Goal: Ask a question

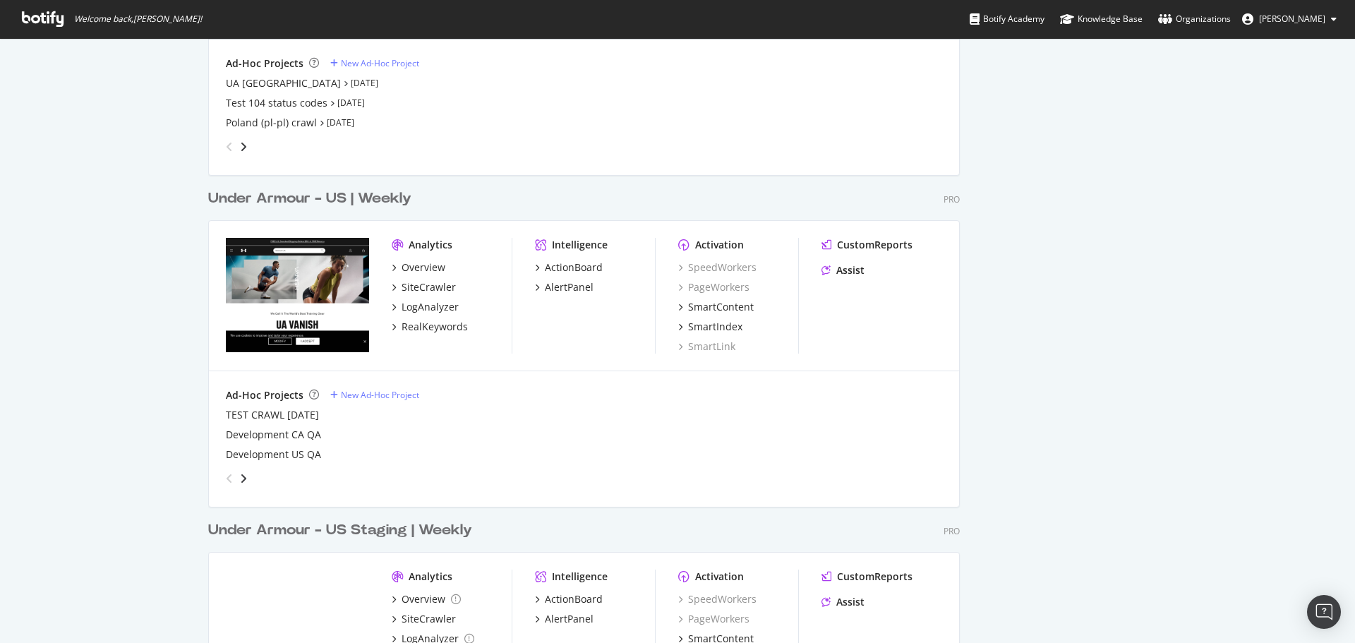
scroll to position [2053, 0]
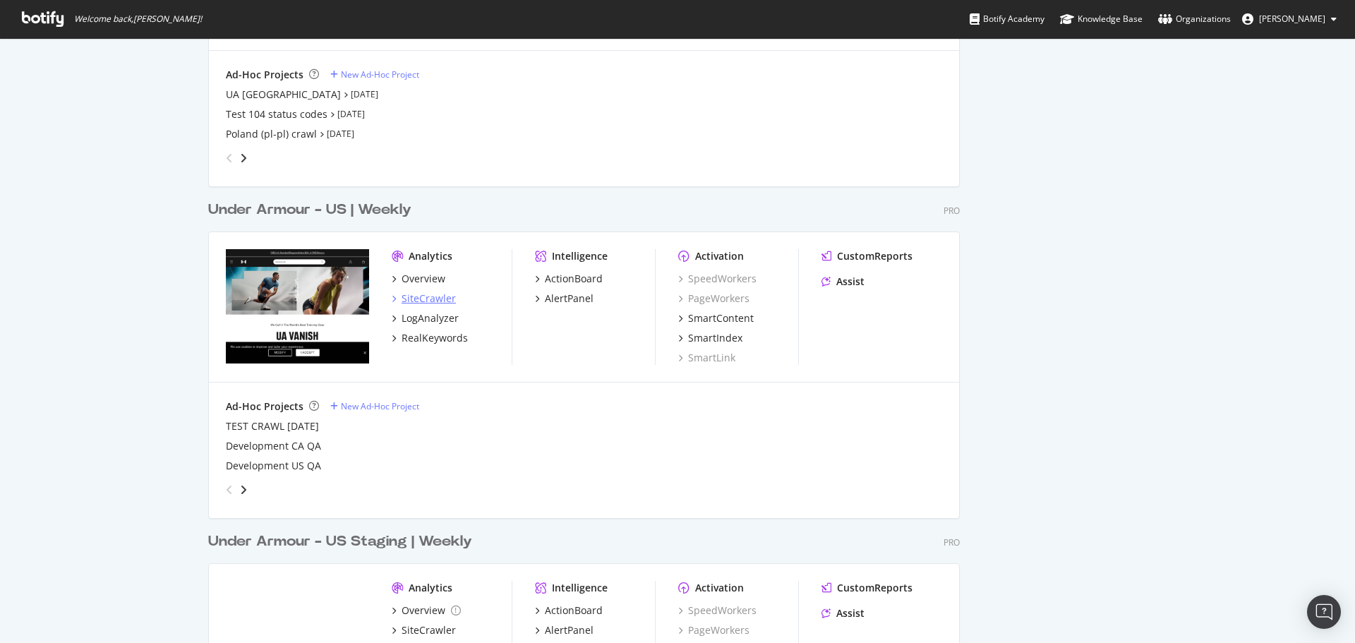
click at [407, 300] on div "SiteCrawler" at bounding box center [428, 298] width 54 height 14
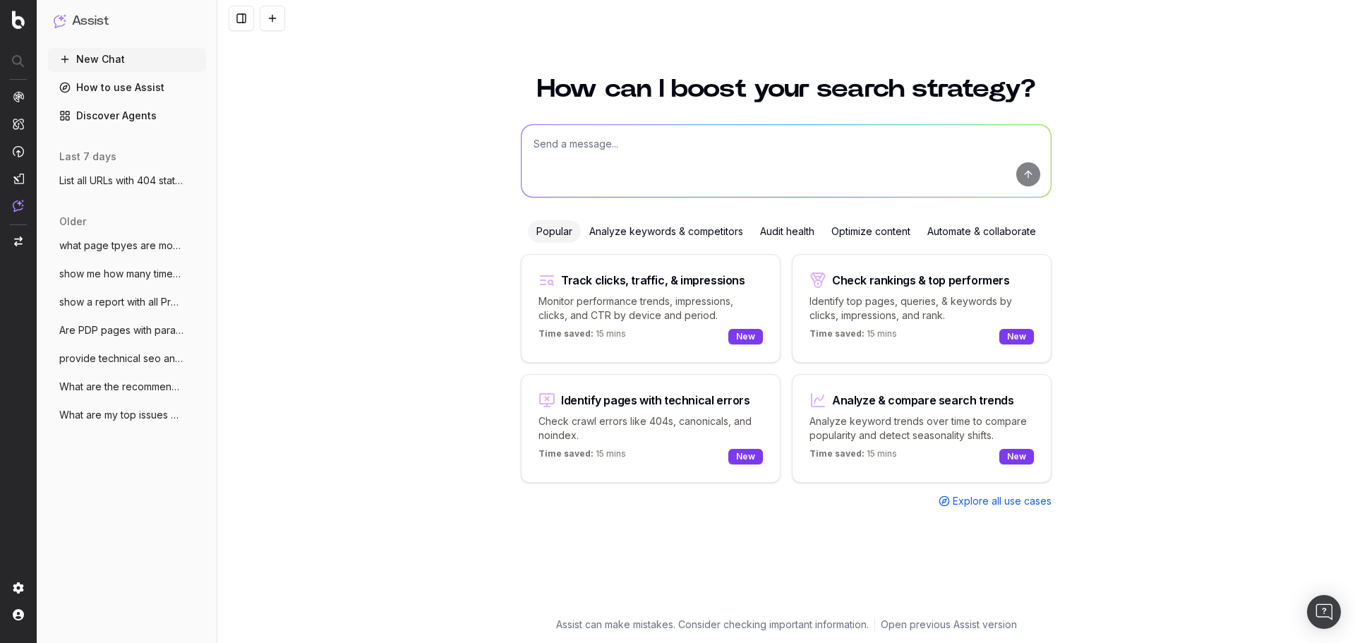
click at [642, 154] on textarea at bounding box center [785, 161] width 529 height 72
click at [659, 157] on textarea "To enrich screen reader interactions, please activate Accessibility in Grammarl…" at bounding box center [785, 161] width 529 height 72
paste textarea "[URL][DOMAIN_NAME]"
click at [574, 142] on textarea "Analyze [URL][DOMAIN_NAME]" at bounding box center [785, 161] width 529 height 72
drag, startPoint x: 866, startPoint y: 144, endPoint x: 925, endPoint y: 146, distance: 59.3
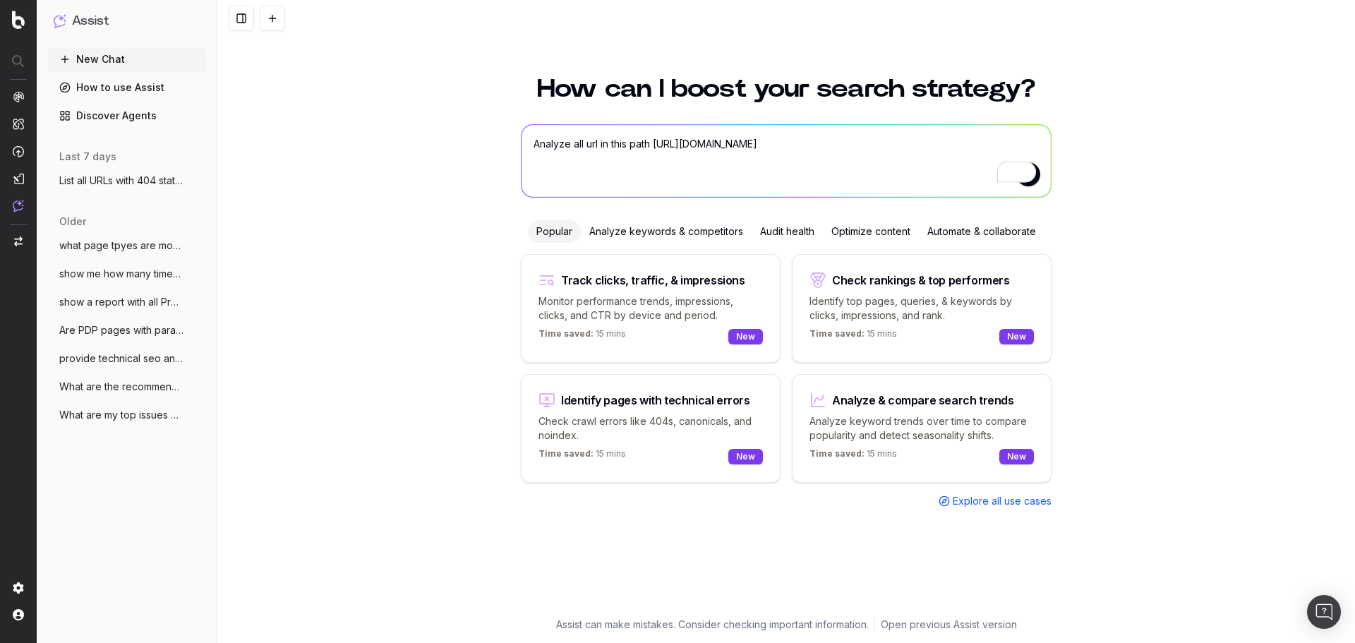
click at [925, 146] on textarea "Analyze all url in this path [URL][DOMAIN_NAME]" at bounding box center [785, 161] width 529 height 72
type textarea "Analyze all url in this path [URL][DOMAIN_NAME]"
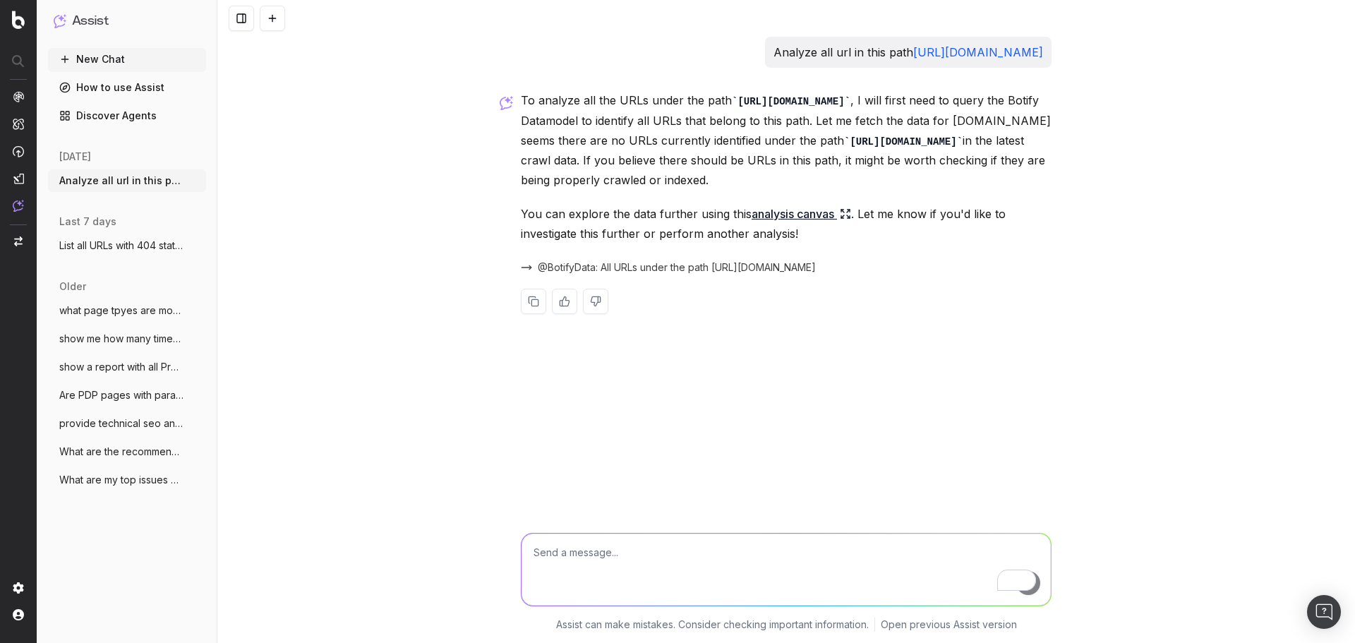
click at [780, 214] on link "analysis canvas" at bounding box center [800, 214] width 99 height 20
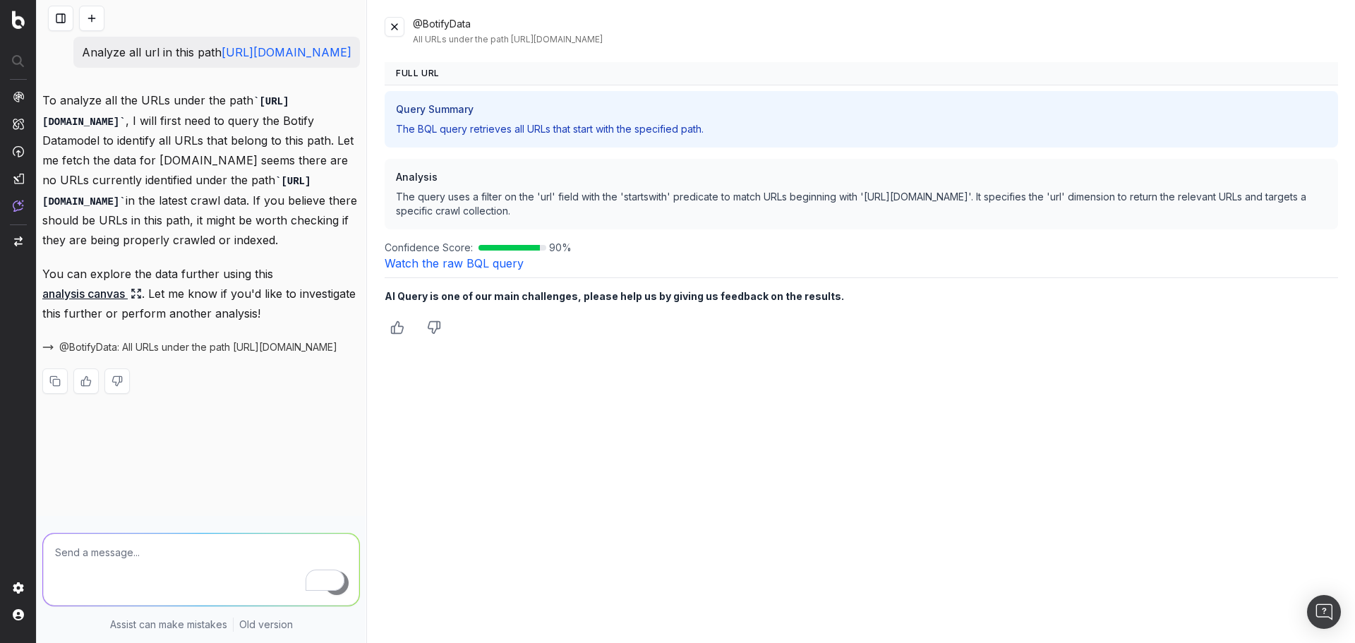
click at [393, 29] on button at bounding box center [395, 27] width 20 height 20
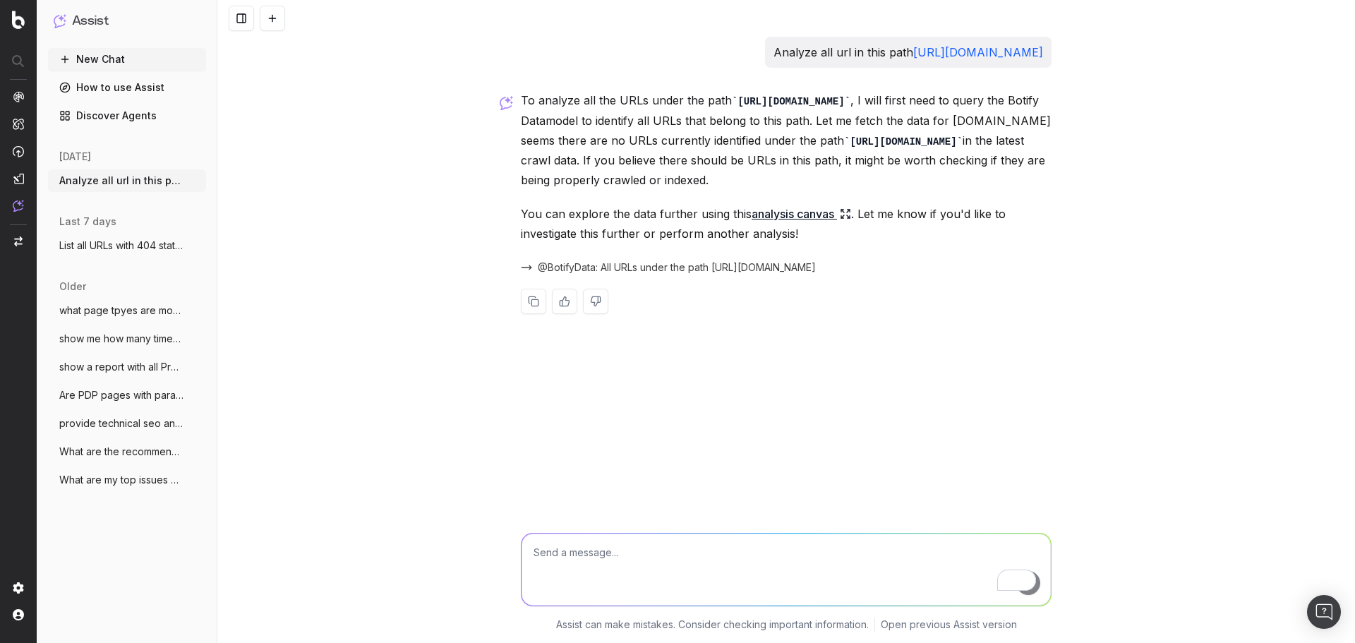
click at [771, 265] on span "@BotifyData: All URLs under the path [URL][DOMAIN_NAME]" at bounding box center [677, 267] width 278 height 14
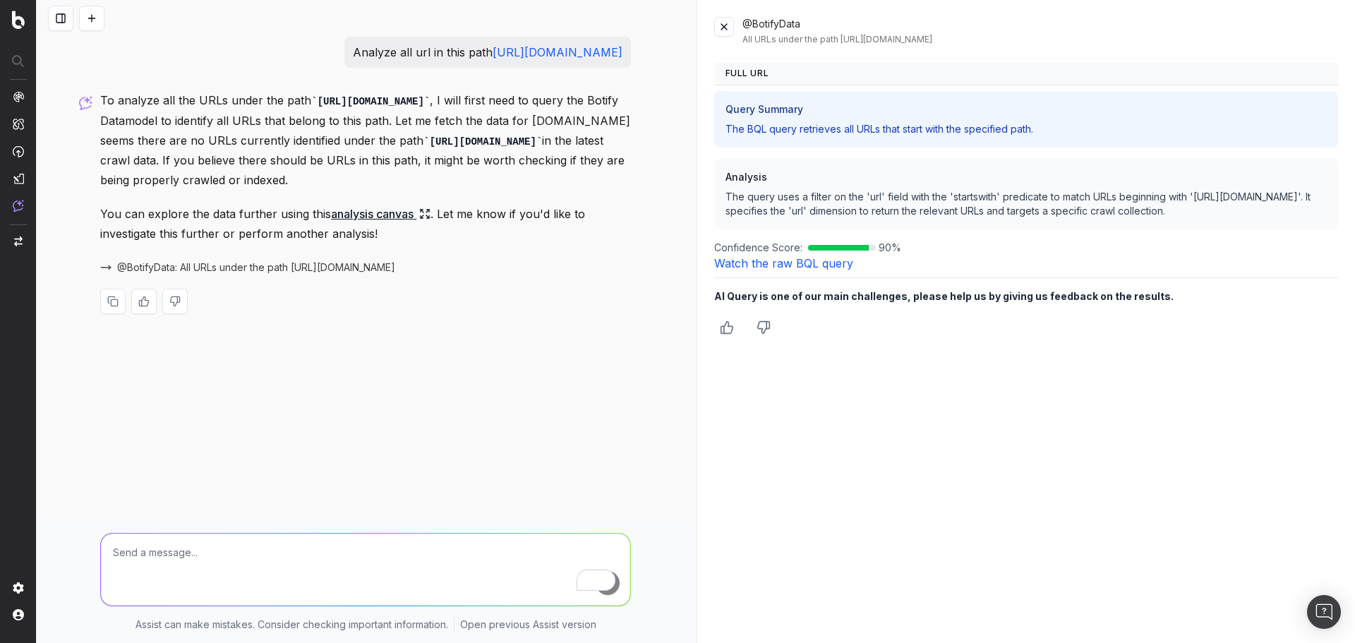
click at [724, 26] on button at bounding box center [724, 27] width 20 height 20
